Goal: Information Seeking & Learning: Find specific fact

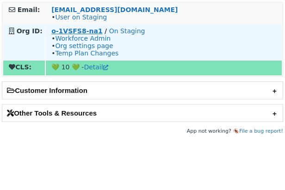
click at [75, 30] on strong "o-1VSFS8-na1" at bounding box center [76, 30] width 51 height 7
click at [73, 30] on strong "o-1VSFS8-na1" at bounding box center [76, 30] width 51 height 7
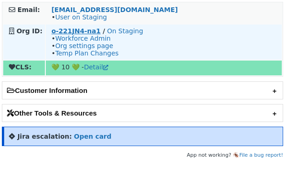
click at [62, 30] on strong "o-221JN4-na1" at bounding box center [75, 30] width 49 height 7
click at [63, 28] on strong "o-221JN4-na1" at bounding box center [75, 30] width 49 height 7
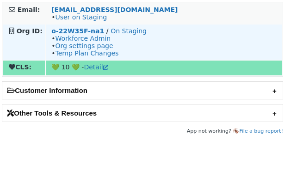
click at [57, 31] on strong "o-22W35F-na1" at bounding box center [77, 30] width 53 height 7
